Goal: Task Accomplishment & Management: Manage account settings

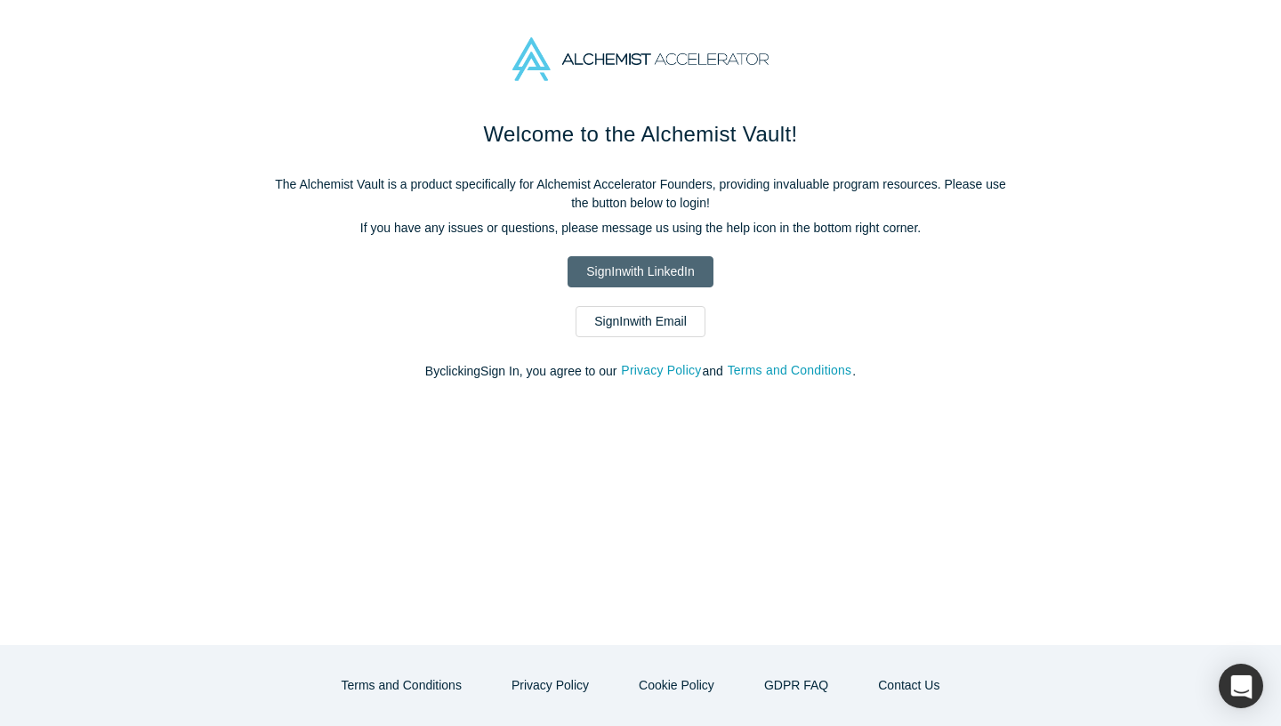
click at [630, 276] on link "Sign In with LinkedIn" at bounding box center [640, 271] width 145 height 31
click at [693, 275] on link "Sign In with LinkedIn" at bounding box center [640, 271] width 145 height 31
click at [618, 270] on link "Sign In with LinkedIn" at bounding box center [640, 271] width 145 height 31
